Goal: Information Seeking & Learning: Learn about a topic

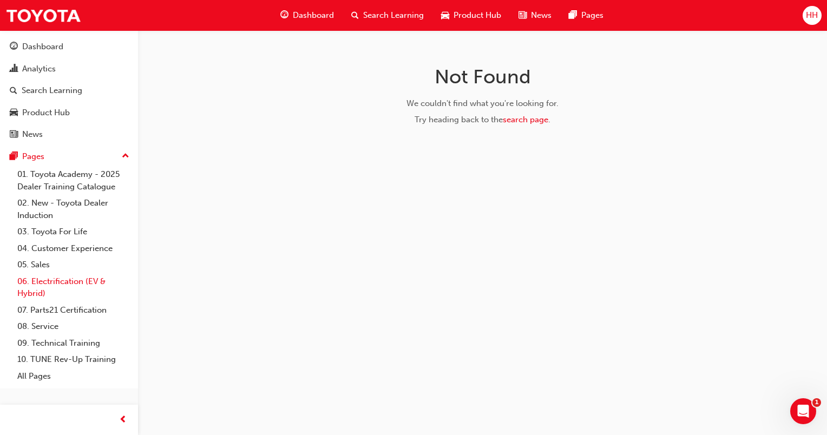
click at [43, 279] on link "06. Electrification (EV & Hybrid)" at bounding box center [73, 287] width 121 height 29
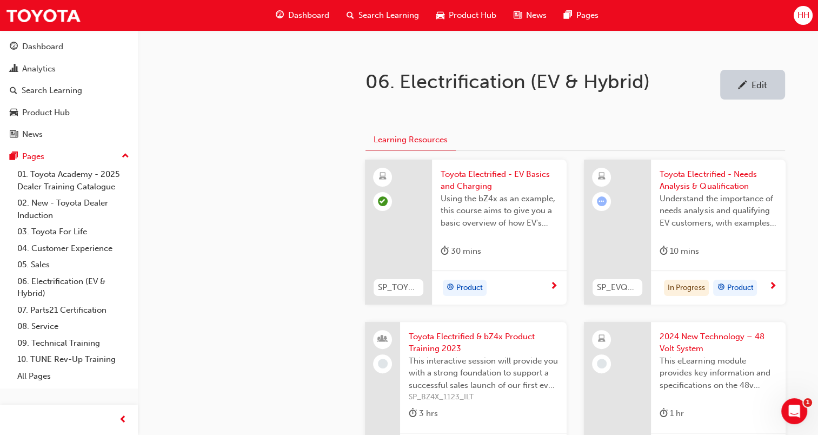
scroll to position [216, 0]
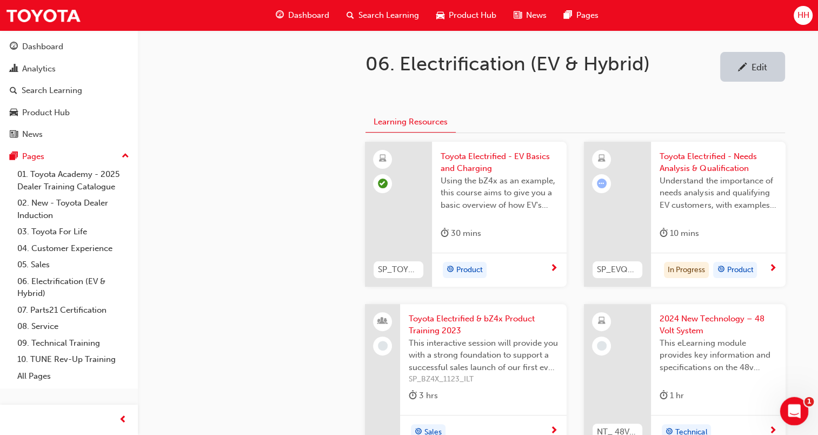
click at [802, 418] on div "Open Intercom Messenger" at bounding box center [793, 410] width 36 height 36
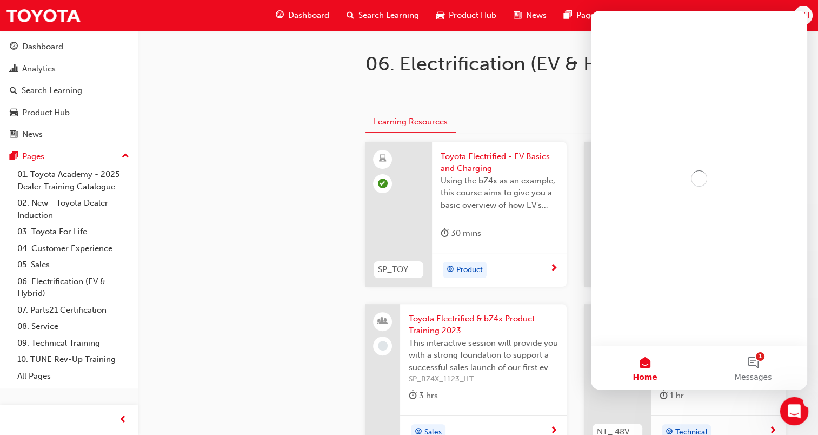
scroll to position [0, 0]
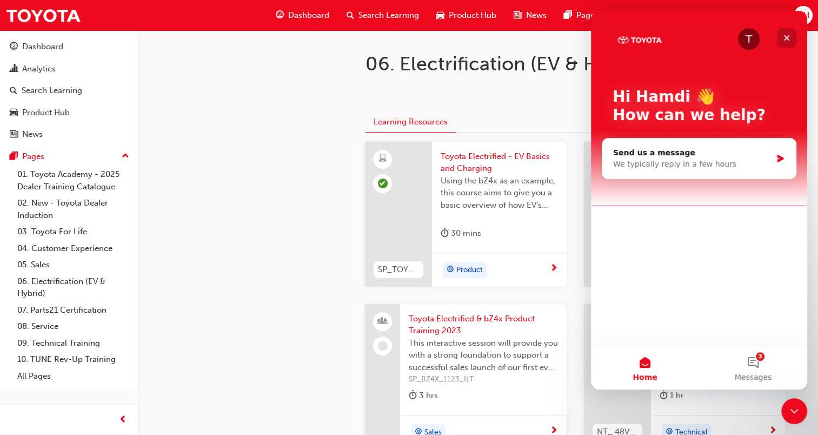
click at [788, 41] on icon "Close" at bounding box center [787, 38] width 9 height 9
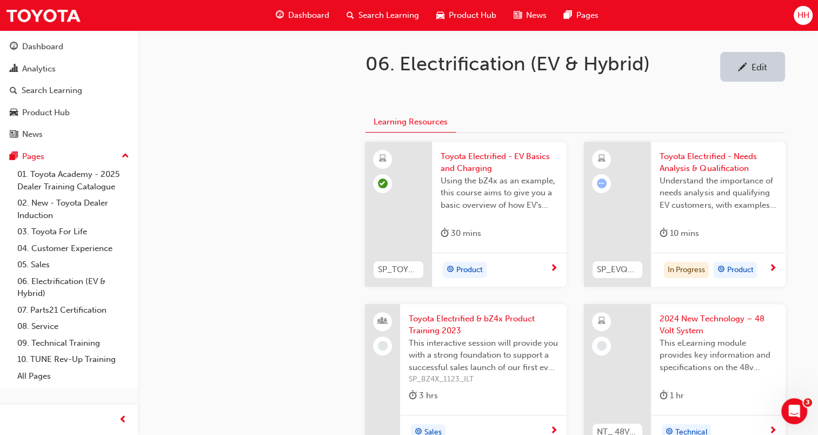
click at [292, 15] on span "Dashboard" at bounding box center [308, 15] width 41 height 12
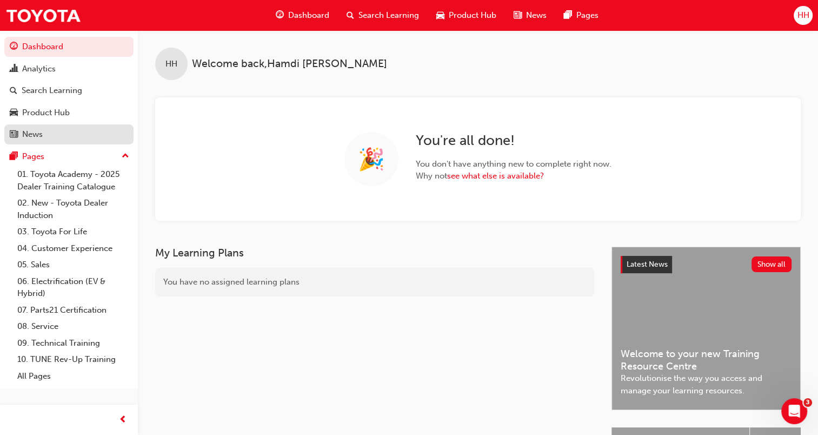
click at [35, 135] on div "News" at bounding box center [32, 134] width 21 height 12
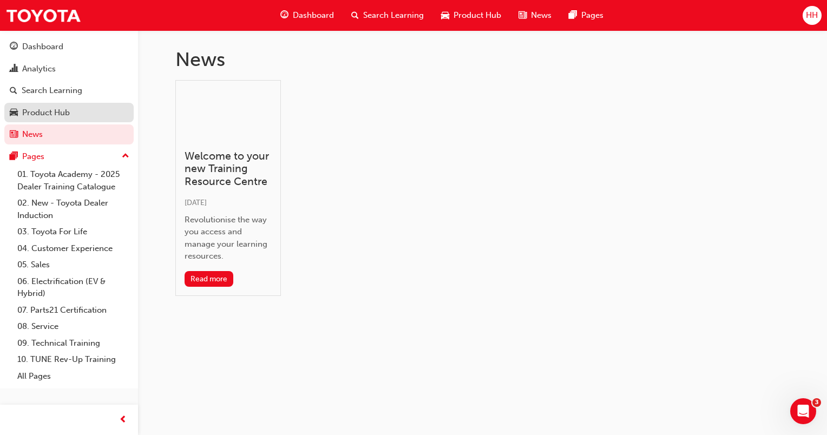
click at [38, 111] on div "Product Hub" at bounding box center [46, 113] width 48 height 12
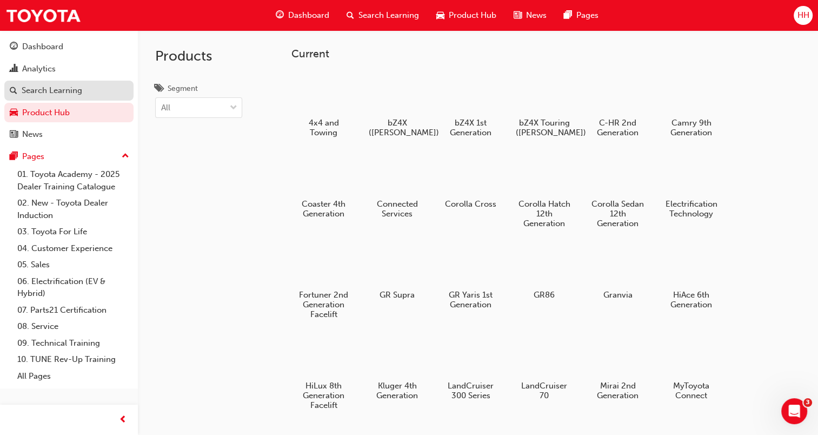
click at [45, 91] on div "Search Learning" at bounding box center [52, 90] width 61 height 12
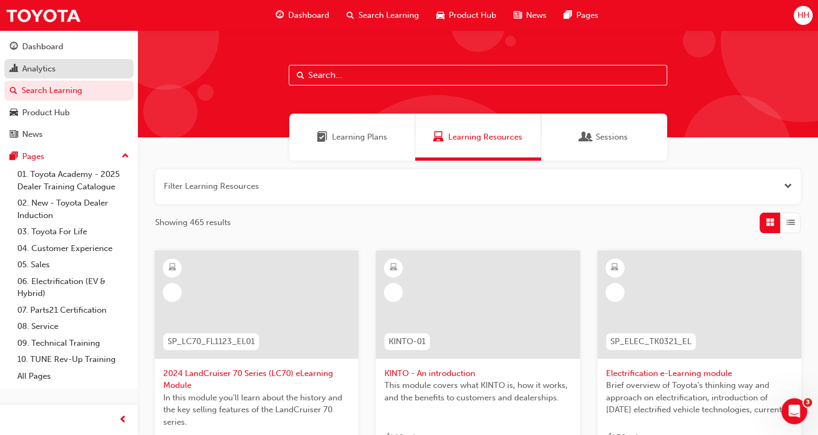
click at [45, 62] on div "Analytics" at bounding box center [69, 69] width 118 height 14
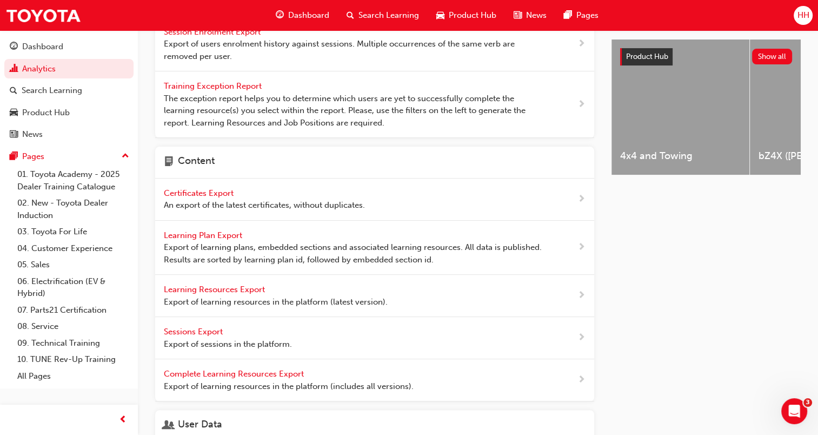
scroll to position [91, 0]
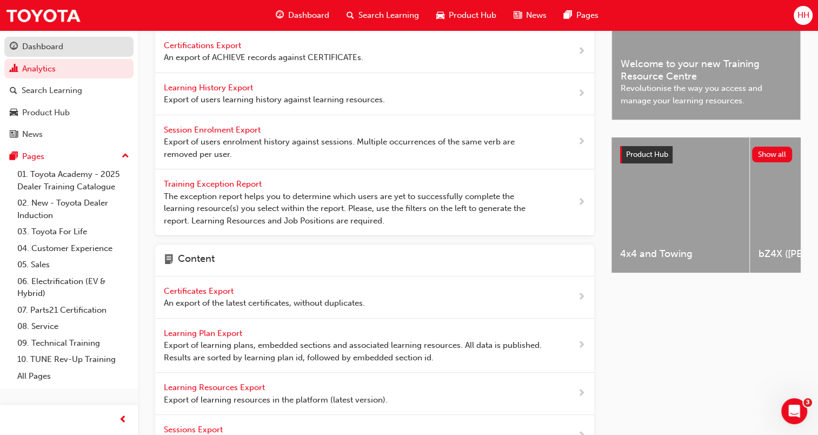
click at [28, 45] on div "Dashboard" at bounding box center [42, 47] width 41 height 12
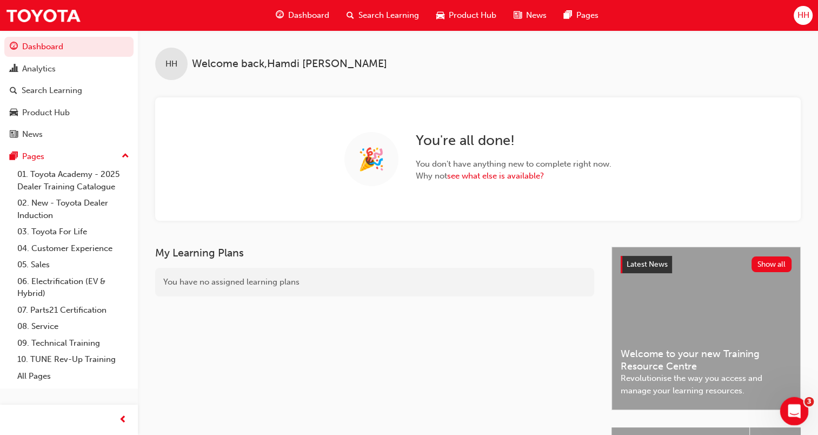
click at [789, 407] on icon "Open Intercom Messenger" at bounding box center [793, 410] width 18 height 18
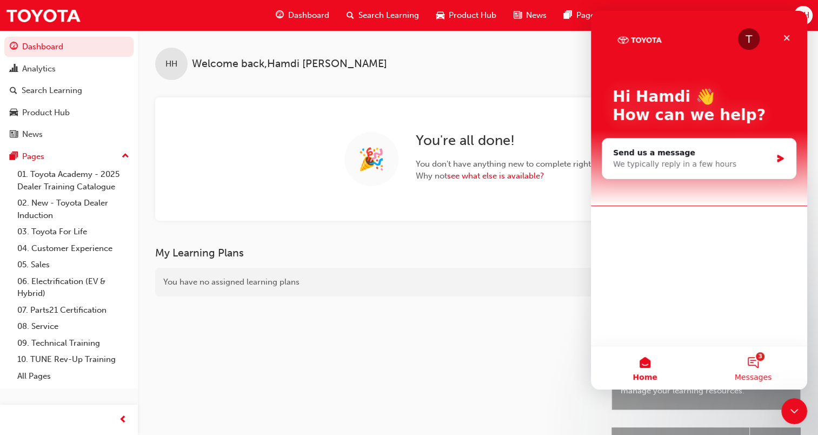
click at [758, 373] on span "Messages" at bounding box center [753, 377] width 37 height 8
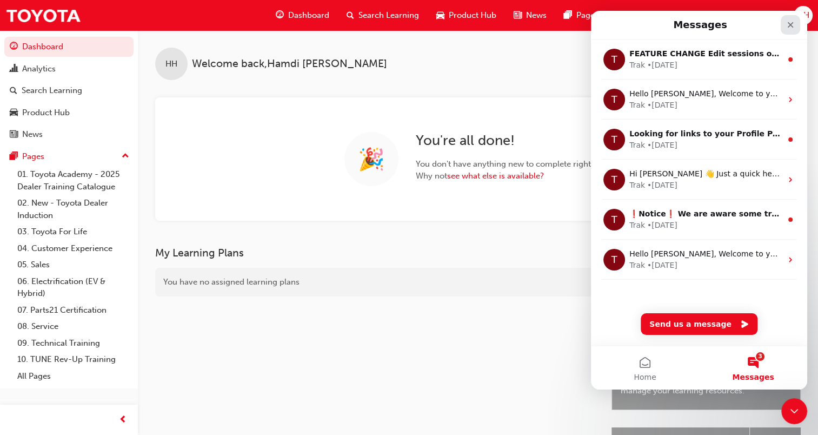
click at [793, 30] on div "Close" at bounding box center [790, 24] width 19 height 19
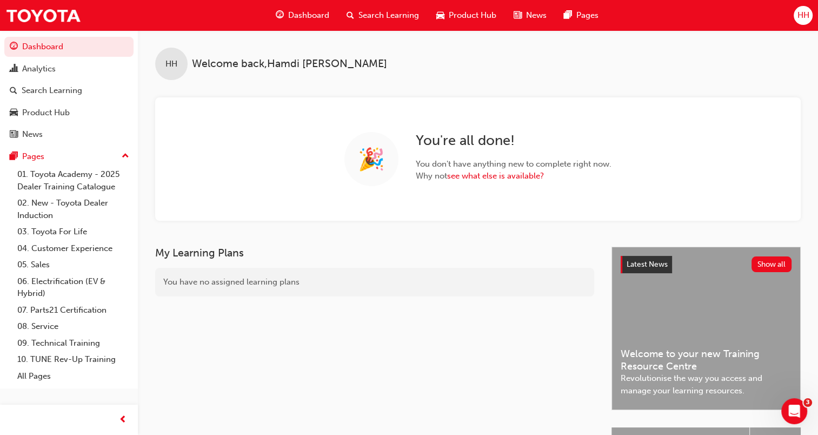
click at [578, 396] on div "My Learning Plans You have no assigned learning plans" at bounding box center [383, 414] width 457 height 335
click at [125, 417] on span "prev-icon" at bounding box center [123, 420] width 8 height 14
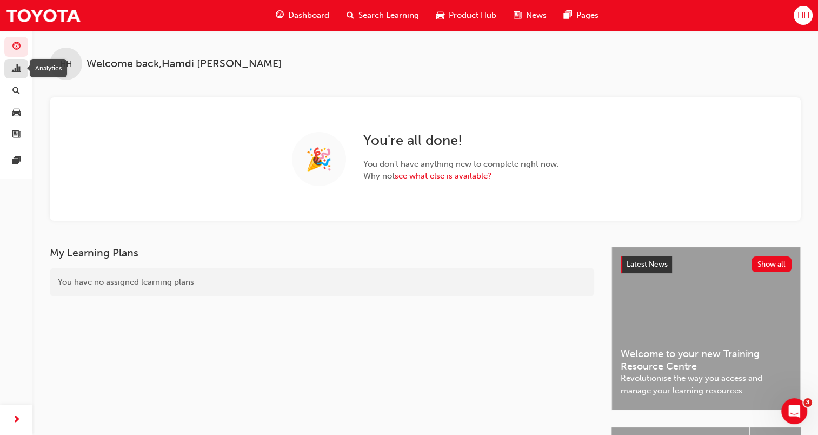
click at [19, 69] on span "chart-icon" at bounding box center [16, 69] width 8 height 10
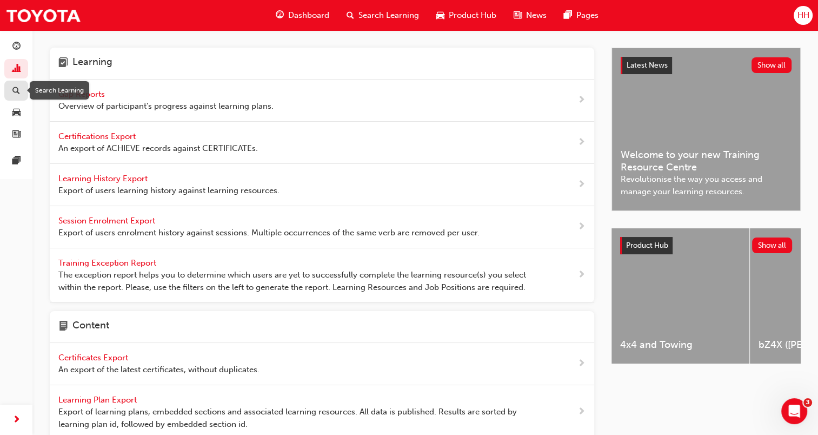
click at [21, 94] on div "button" at bounding box center [16, 91] width 13 height 14
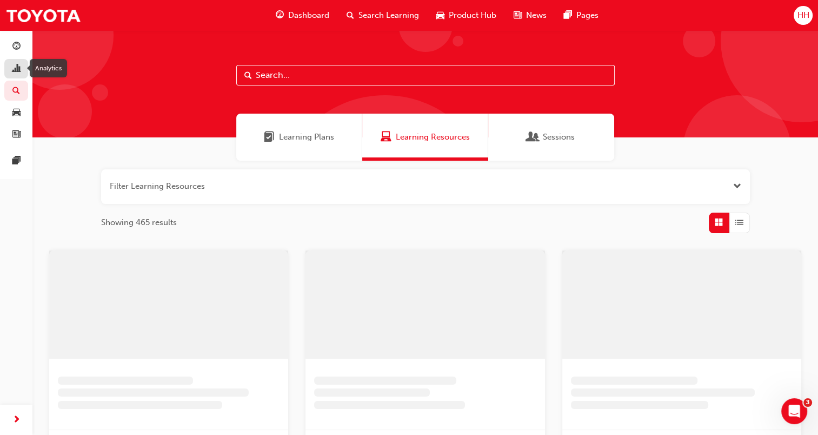
click at [21, 71] on div "button" at bounding box center [16, 69] width 13 height 14
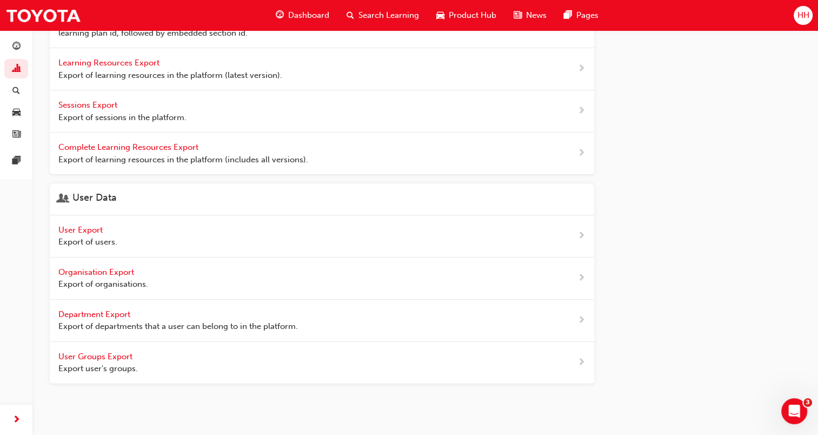
scroll to position [392, 0]
click at [15, 97] on link "button" at bounding box center [16, 91] width 24 height 20
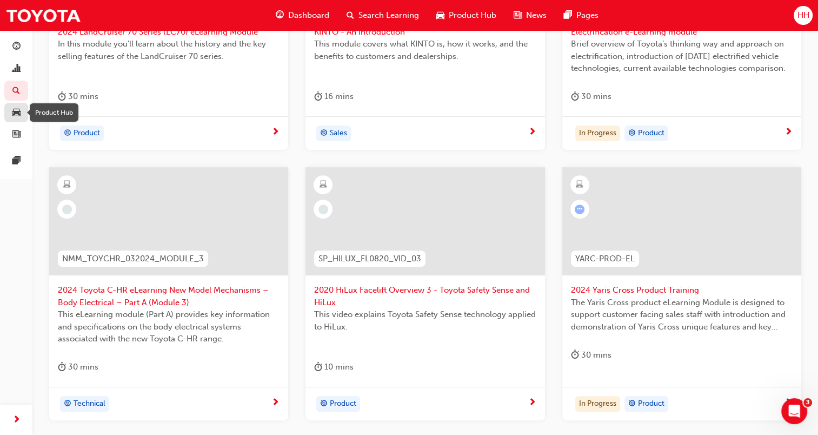
scroll to position [392, 0]
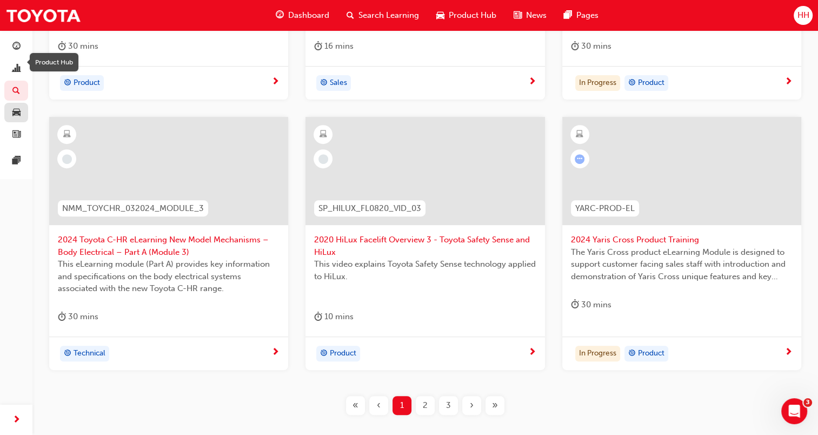
click at [18, 109] on span "car-icon" at bounding box center [16, 113] width 8 height 10
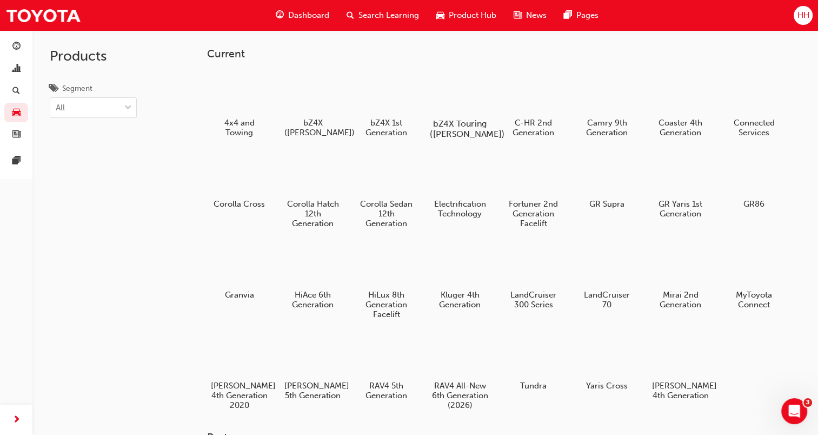
click at [473, 103] on div at bounding box center [460, 92] width 60 height 43
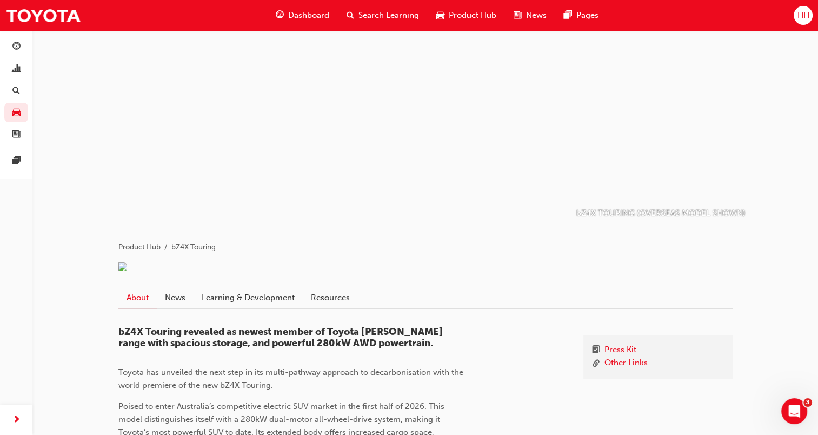
scroll to position [12, 0]
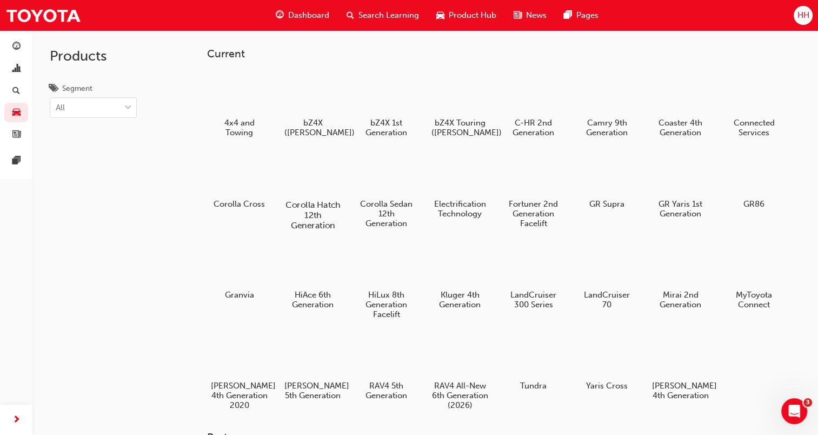
click at [318, 204] on h5 "Corolla Hatch 12th Generation" at bounding box center [313, 215] width 60 height 31
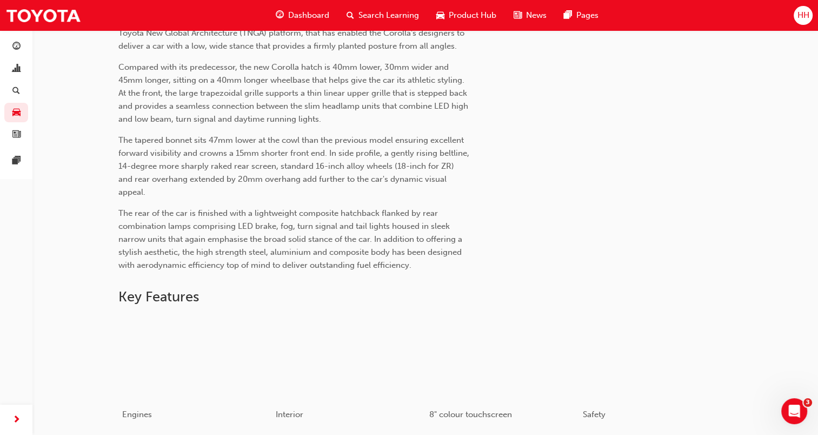
scroll to position [433, 0]
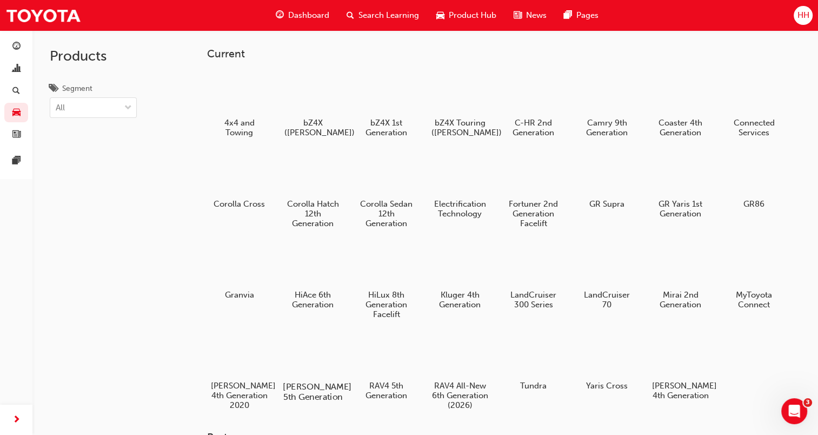
click at [304, 351] on div at bounding box center [313, 355] width 60 height 43
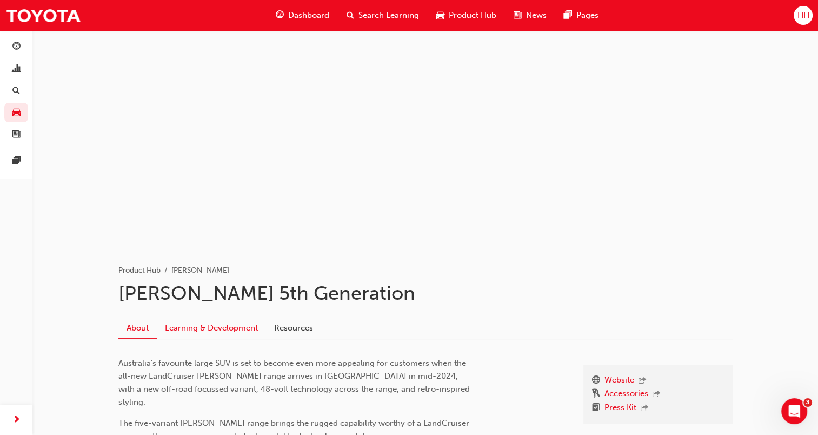
click at [245, 331] on link "Learning & Development" at bounding box center [211, 328] width 109 height 21
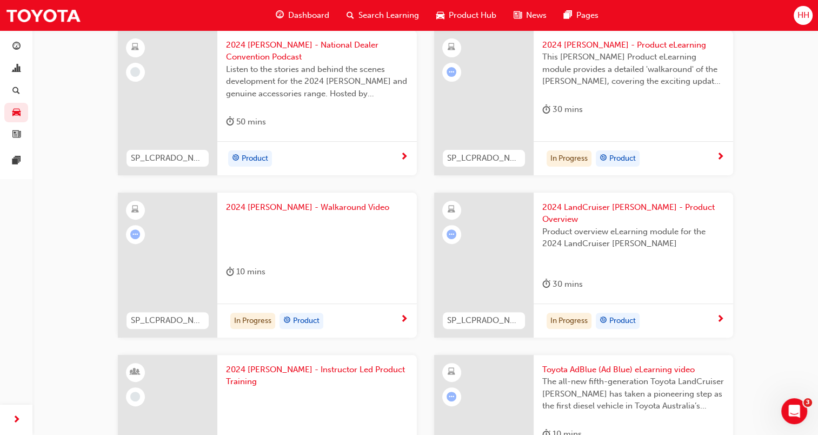
scroll to position [437, 0]
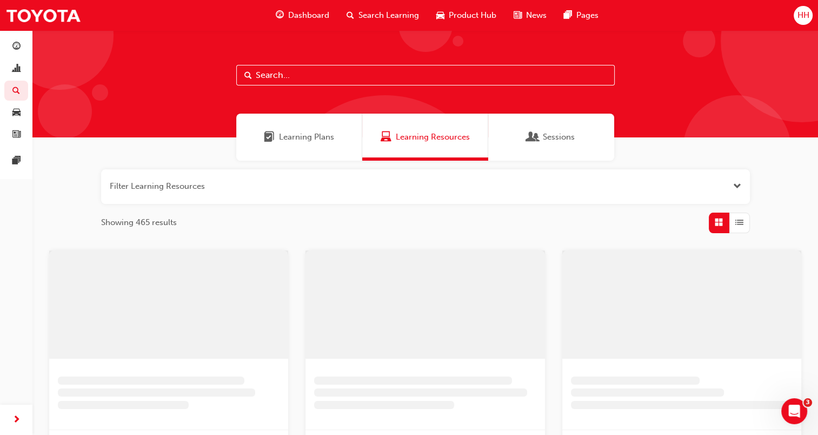
scroll to position [341, 0]
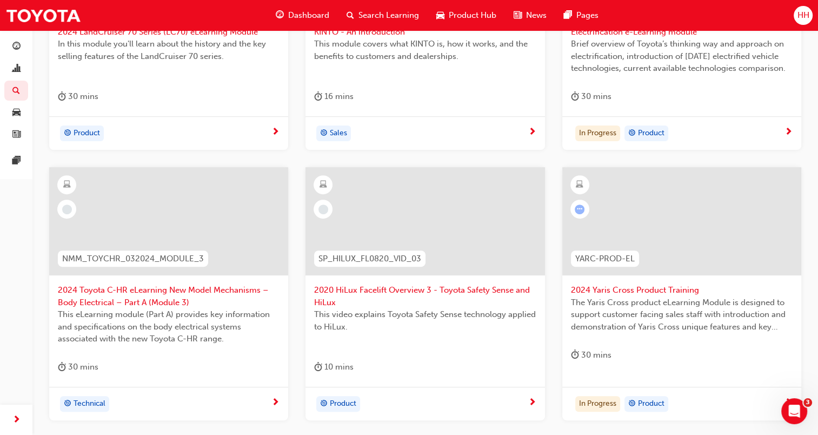
click at [352, 3] on div "Dashboard Search Learning Product Hub News Pages" at bounding box center [437, 15] width 349 height 31
